Goal: Find specific page/section: Find specific page/section

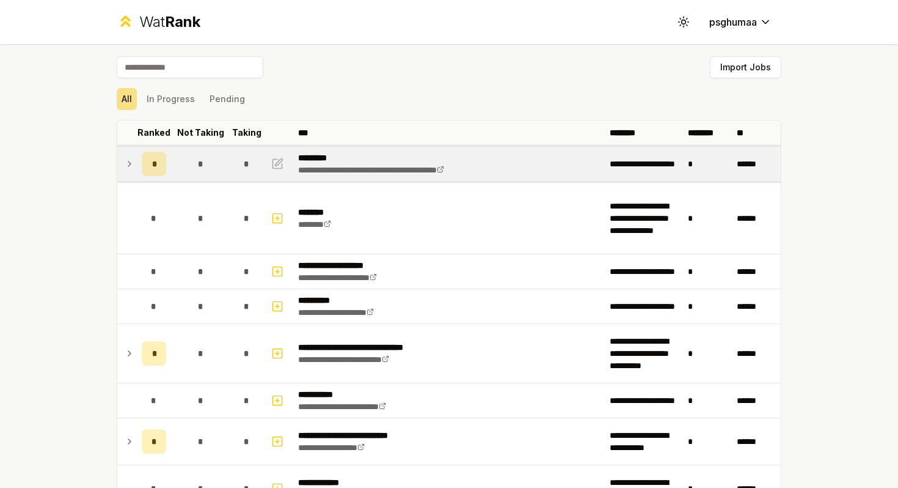
click at [136, 160] on td at bounding box center [127, 164] width 20 height 34
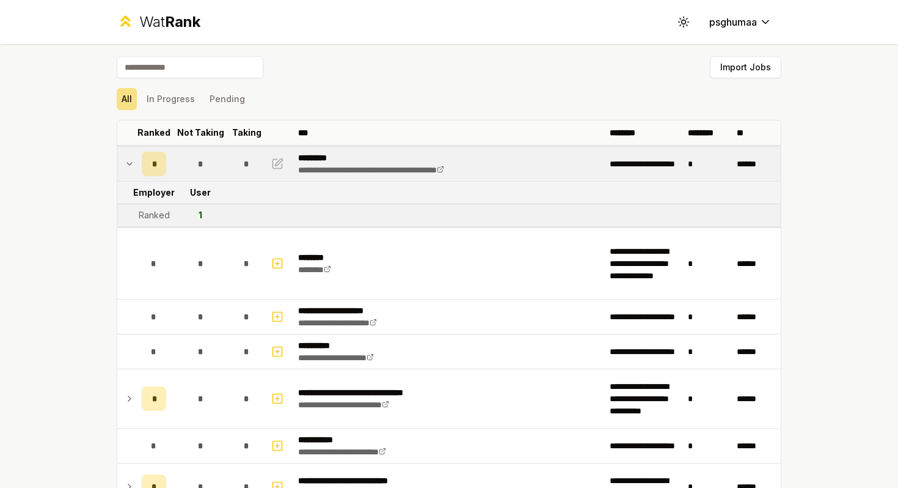
click at [187, 23] on span "Rank" at bounding box center [182, 22] width 35 height 18
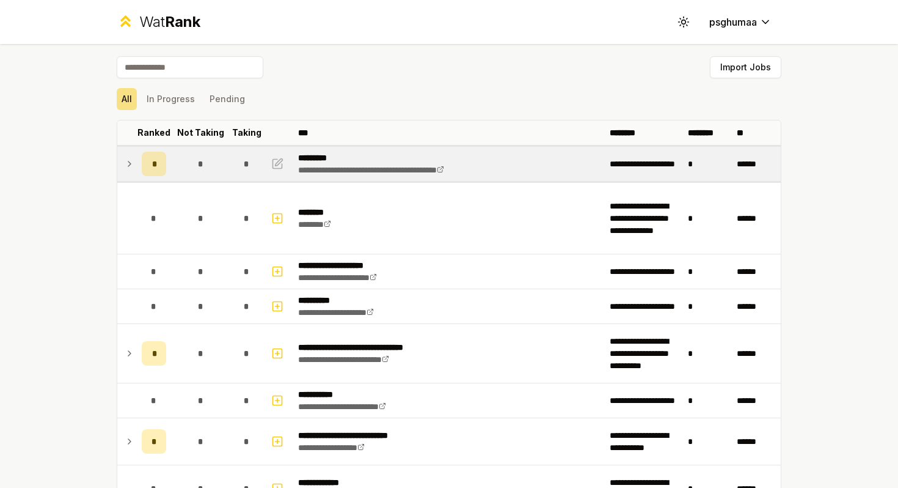
click at [159, 166] on div "*" at bounding box center [154, 164] width 24 height 24
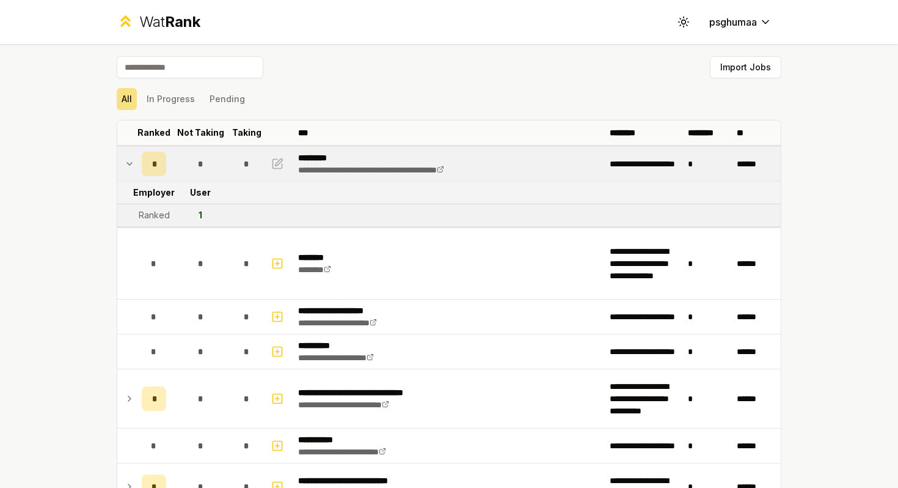
click at [159, 166] on div "*" at bounding box center [154, 164] width 24 height 24
